Goal: Transaction & Acquisition: Purchase product/service

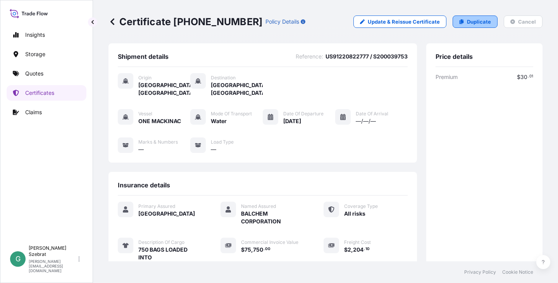
click at [467, 22] on p "Duplicate" at bounding box center [479, 22] width 24 height 8
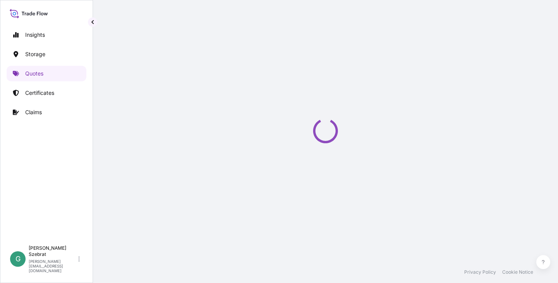
select select "Water"
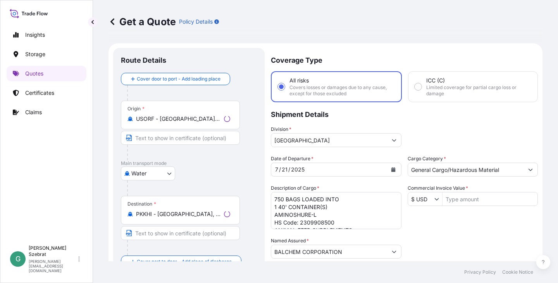
scroll to position [12, 0]
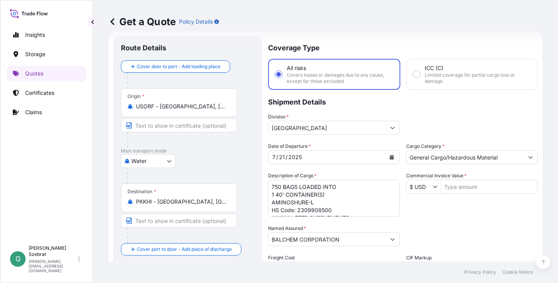
click at [182, 107] on input "USORF - [GEOGRAPHIC_DATA], [GEOGRAPHIC_DATA]" at bounding box center [181, 107] width 91 height 8
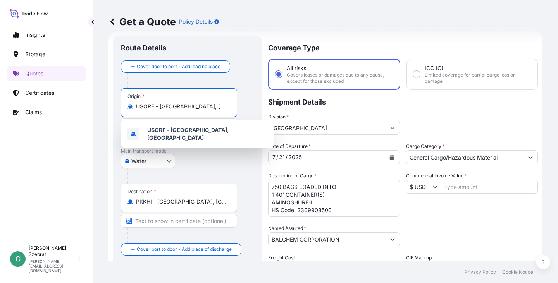
click at [182, 107] on input "USORF - [GEOGRAPHIC_DATA], [GEOGRAPHIC_DATA]" at bounding box center [181, 107] width 91 height 8
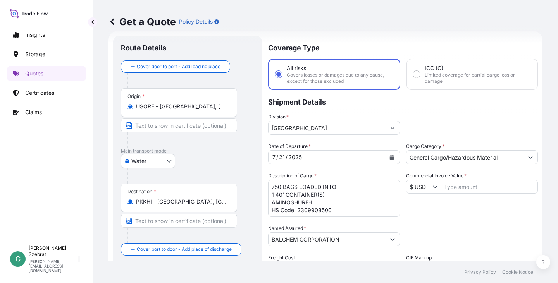
drag, startPoint x: 231, startPoint y: 107, endPoint x: 153, endPoint y: 107, distance: 77.5
click at [153, 107] on div "Origin * [GEOGRAPHIC_DATA] - [GEOGRAPHIC_DATA], [GEOGRAPHIC_DATA]" at bounding box center [179, 102] width 116 height 29
click at [153, 107] on input "USORF - [GEOGRAPHIC_DATA], [GEOGRAPHIC_DATA]" at bounding box center [181, 107] width 91 height 8
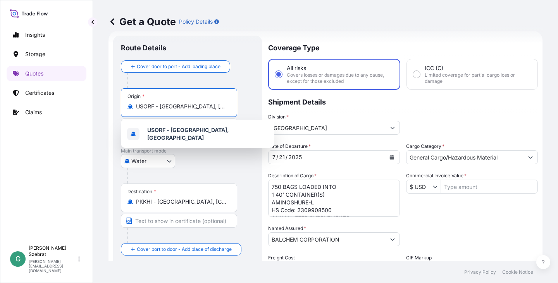
drag, startPoint x: 217, startPoint y: 107, endPoint x: 134, endPoint y: 105, distance: 82.9
click at [134, 105] on div "USORF - [GEOGRAPHIC_DATA], [GEOGRAPHIC_DATA]" at bounding box center [178, 107] width 103 height 8
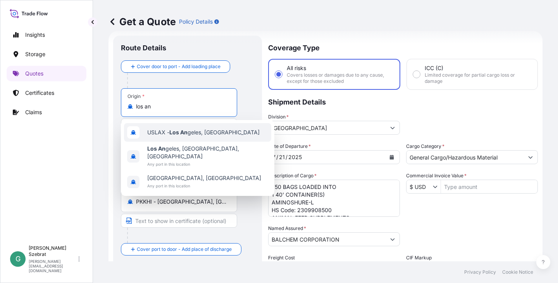
click at [161, 129] on span "USLAX - Los An geles, [GEOGRAPHIC_DATA]" at bounding box center [203, 133] width 112 height 8
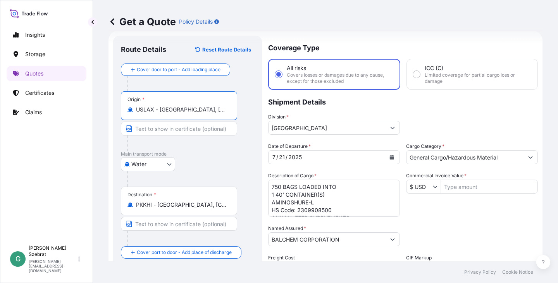
type input "USLAX - [GEOGRAPHIC_DATA], [GEOGRAPHIC_DATA]"
click at [211, 204] on input "PKKHI - [GEOGRAPHIC_DATA], [GEOGRAPHIC_DATA]" at bounding box center [181, 205] width 91 height 8
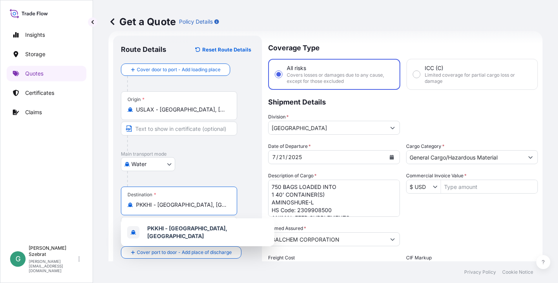
drag, startPoint x: 211, startPoint y: 204, endPoint x: 136, endPoint y: 206, distance: 75.2
click at [136, 206] on input "PKKHI - [GEOGRAPHIC_DATA], [GEOGRAPHIC_DATA]" at bounding box center [181, 205] width 91 height 8
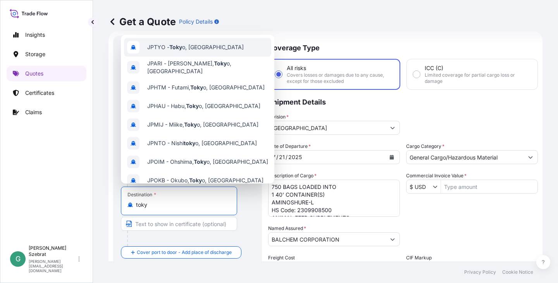
click at [162, 48] on span "JPTYO - Toky o, [GEOGRAPHIC_DATA]" at bounding box center [195, 47] width 96 height 8
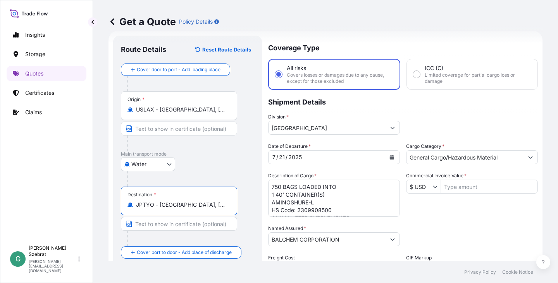
type input "JPTYO - [GEOGRAPHIC_DATA], [GEOGRAPHIC_DATA]"
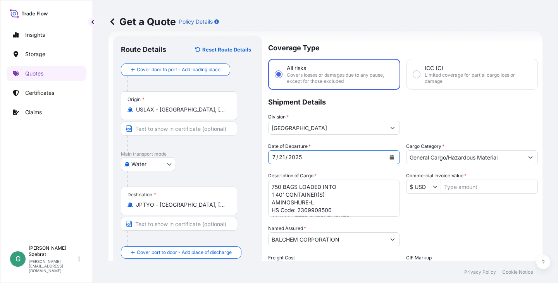
click at [390, 158] on icon "Calendar" at bounding box center [392, 157] width 4 height 5
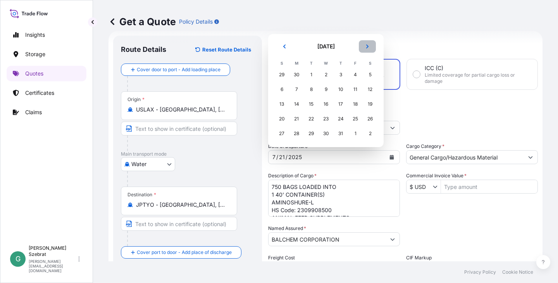
click at [368, 43] on button "Next" at bounding box center [367, 46] width 17 height 12
click at [367, 33] on icon "Next" at bounding box center [367, 32] width 2 height 4
click at [367, 33] on div "Get a Quote Policy Details" at bounding box center [325, 21] width 434 height 43
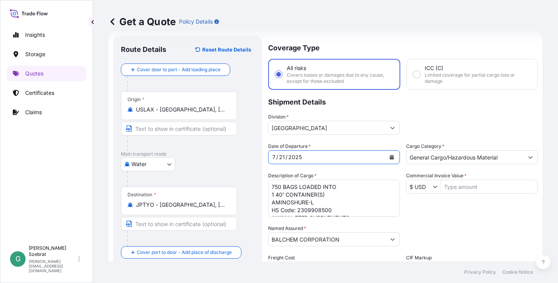
click at [391, 159] on icon "Calendar" at bounding box center [392, 157] width 4 height 5
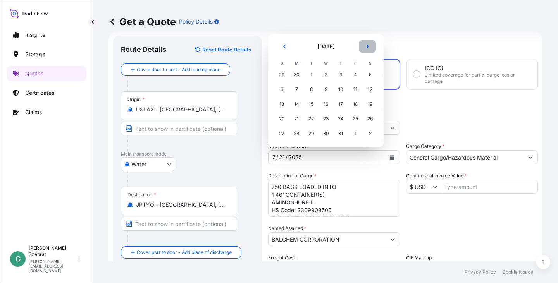
click at [368, 47] on icon "Next" at bounding box center [367, 47] width 2 height 4
click at [367, 32] on icon "Next" at bounding box center [367, 31] width 5 height 5
click at [368, 46] on icon "Next" at bounding box center [367, 46] width 5 height 5
click at [295, 88] on div "6" at bounding box center [296, 90] width 14 height 14
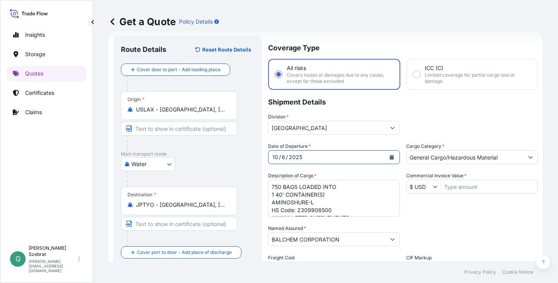
click at [475, 187] on input "Commercial Invoice Value *" at bounding box center [489, 187] width 96 height 14
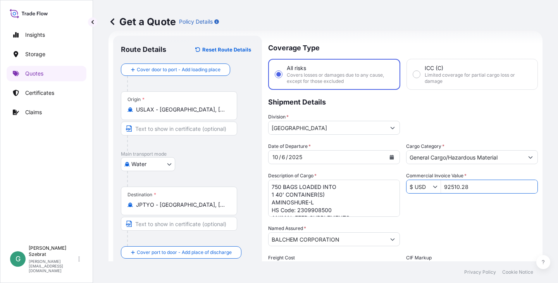
type input "92,510.28"
click at [358, 198] on textarea "750 BAGS LOADED INTO 1 40' CONTAINER(S) AMINOSHURE-L HS Code: 2309908500 ANIMAL…" at bounding box center [334, 198] width 132 height 37
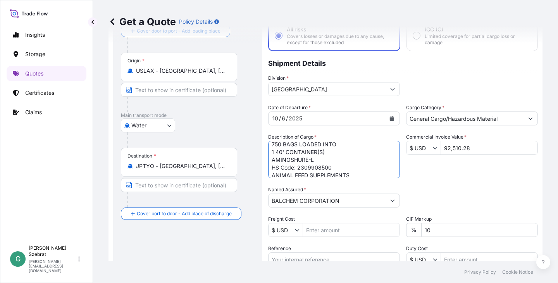
scroll to position [0, 0]
drag, startPoint x: 353, startPoint y: 169, endPoint x: 257, endPoint y: 123, distance: 107.1
click at [257, 123] on form "Route Details Reset Route Details Cover door to port - Add loading place Place …" at bounding box center [325, 175] width 434 height 366
paste textarea "100 BAGS LOADED INTO 1-40' CONTAINER AMINOSURE-L HS CODE: 2309908500 1536 BAGS …"
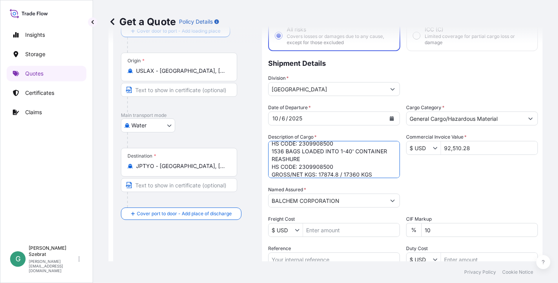
type textarea "100 BAGS LOADED INTO 1-40' CONTAINER AMINOSURE-L HS CODE: 2309908500 1536 BAGS …"
click at [323, 230] on input "Freight Cost" at bounding box center [351, 230] width 96 height 14
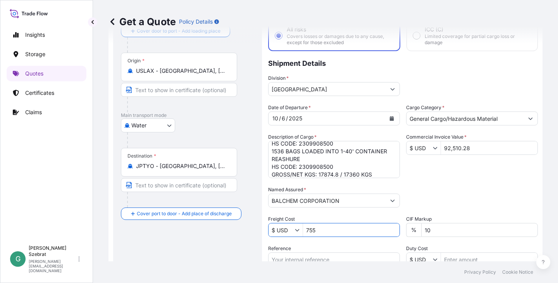
type input "755"
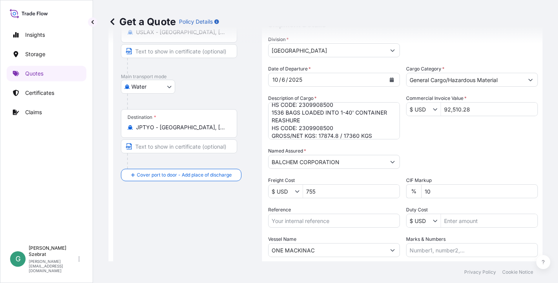
click at [297, 220] on input "Reference" at bounding box center [334, 221] width 132 height 14
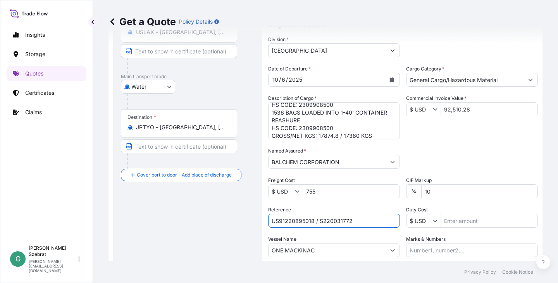
type input "US91220895018 / S220031772"
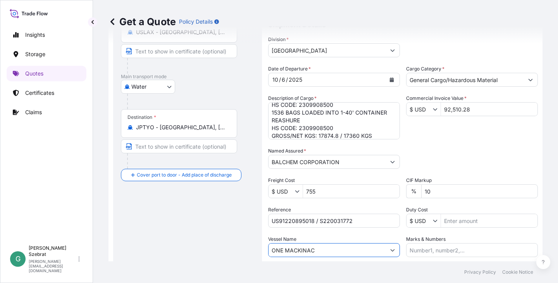
click at [326, 249] on input "ONE MACKINAC" at bounding box center [327, 250] width 117 height 14
drag, startPoint x: 324, startPoint y: 249, endPoint x: 300, endPoint y: 250, distance: 24.0
click at [300, 250] on input "ONE MACKINAC" at bounding box center [327, 250] width 117 height 14
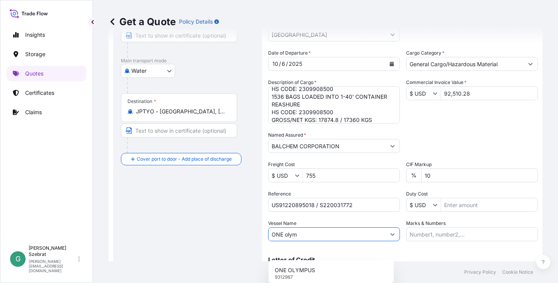
scroll to position [129, 0]
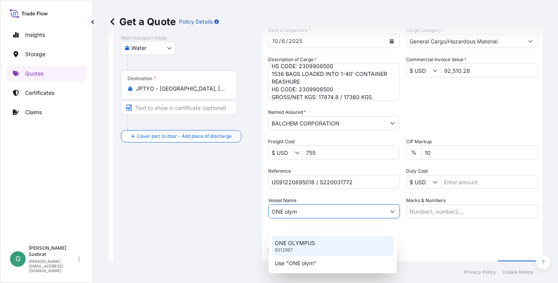
click at [308, 243] on p "ONE OLYMPUS" at bounding box center [295, 243] width 40 height 8
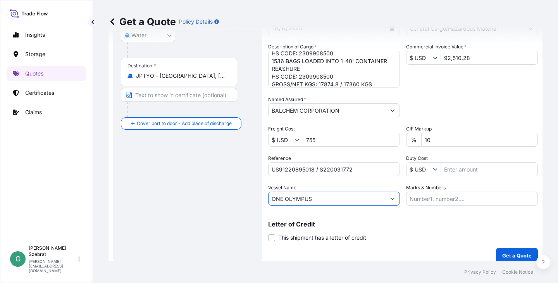
scroll to position [148, 0]
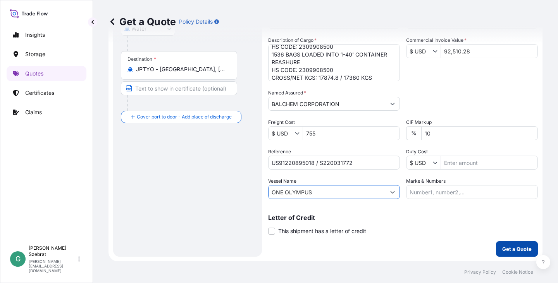
type input "ONE OLYMPUS"
click at [510, 248] on p "Get a Quote" at bounding box center [516, 249] width 29 height 8
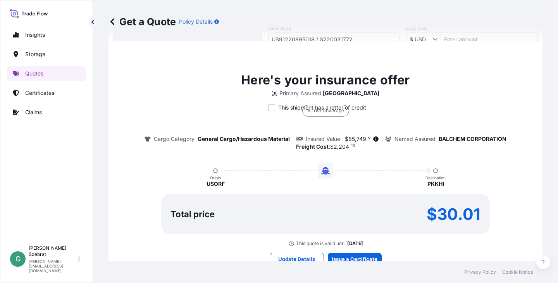
scroll to position [274, 0]
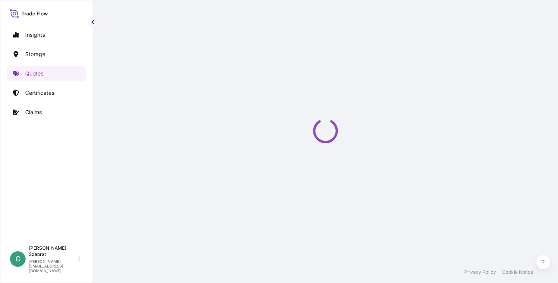
select select "Water"
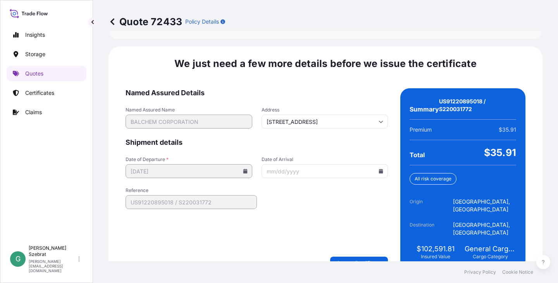
scroll to position [1205, 0]
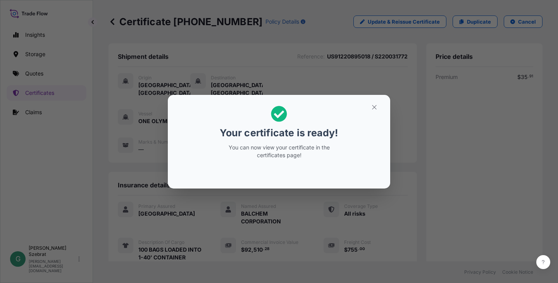
click at [296, 222] on div "Your certificate is ready! You can now view your certificate in the certificate…" at bounding box center [279, 141] width 558 height 283
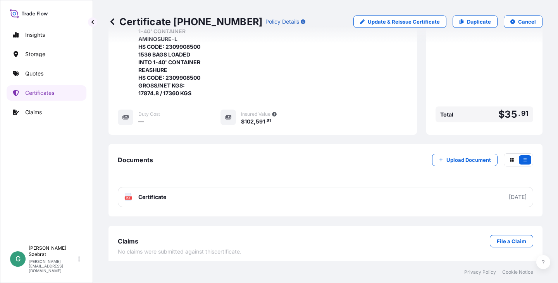
scroll to position [232, 0]
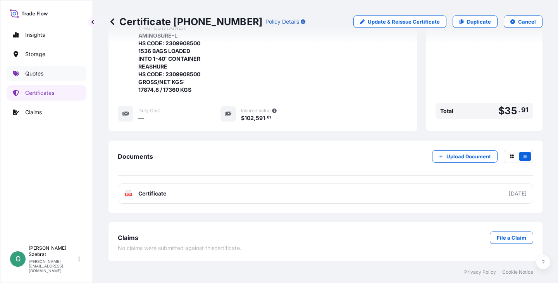
click at [42, 73] on p "Quotes" at bounding box center [34, 74] width 18 height 8
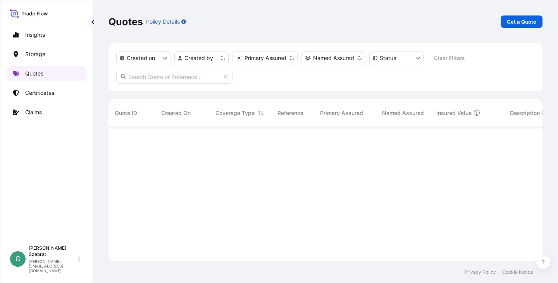
scroll to position [133, 428]
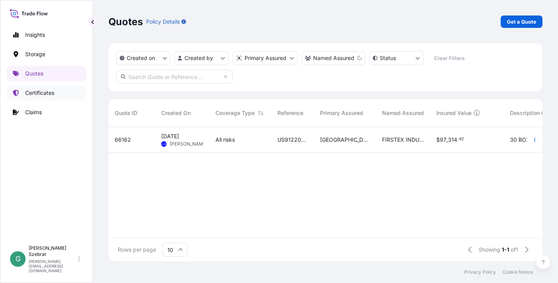
click at [43, 95] on p "Certificates" at bounding box center [39, 93] width 29 height 8
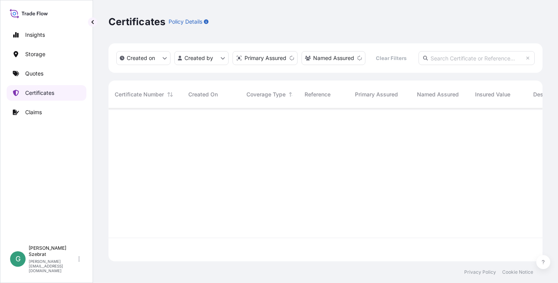
scroll to position [152, 428]
